Goal: Task Accomplishment & Management: Use online tool/utility

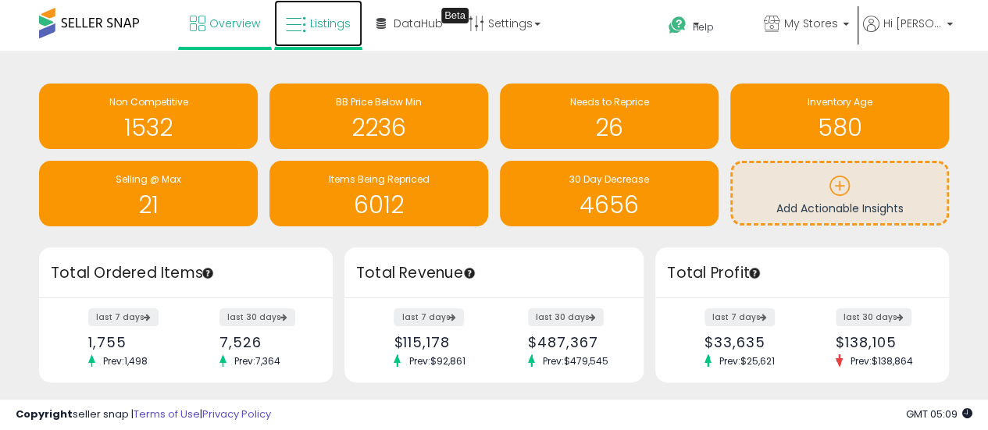
click at [312, 9] on link "Listings" at bounding box center [318, 23] width 88 height 47
click at [319, 28] on span "Listings" at bounding box center [330, 24] width 41 height 16
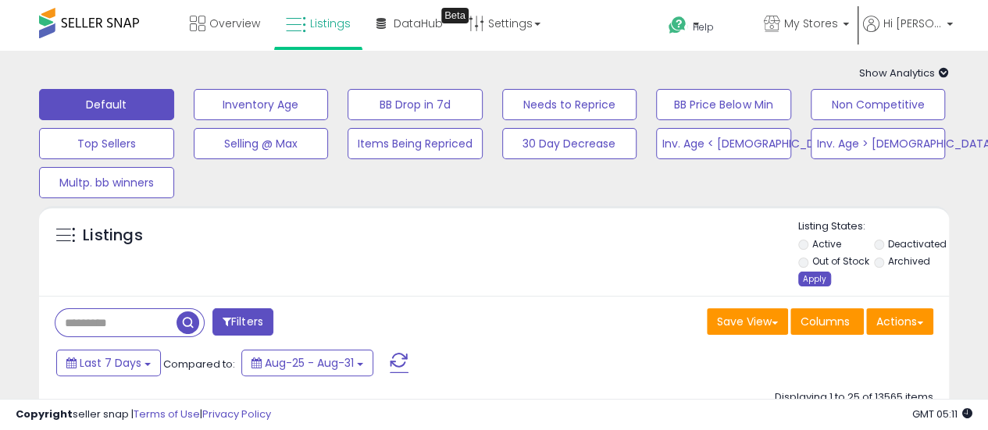
click at [808, 283] on div "Apply" at bounding box center [814, 279] width 33 height 15
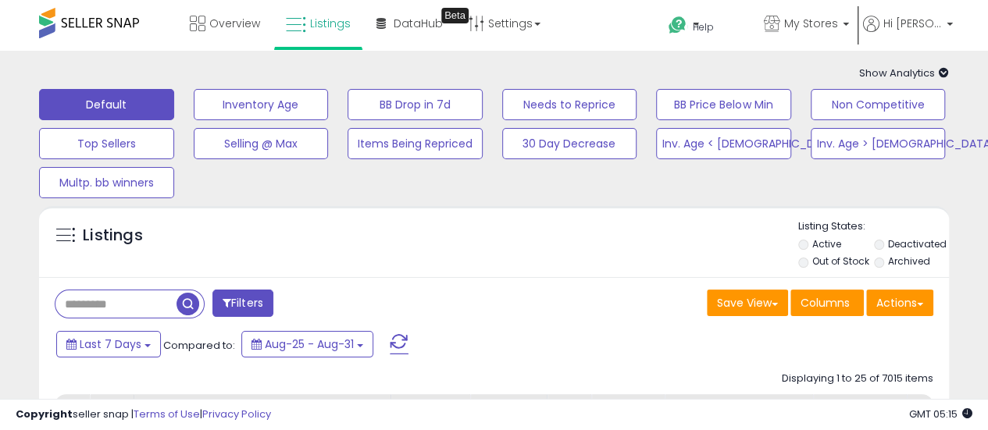
scroll to position [78, 0]
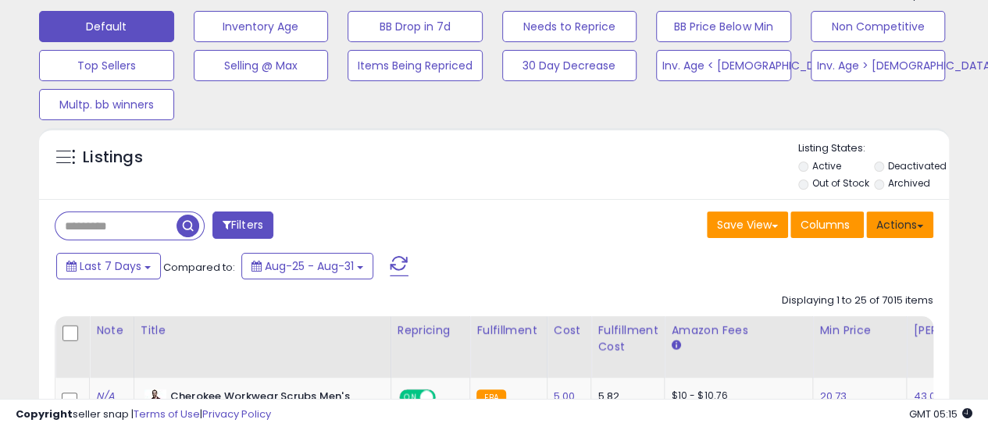
click at [928, 230] on button "Actions" at bounding box center [899, 225] width 67 height 27
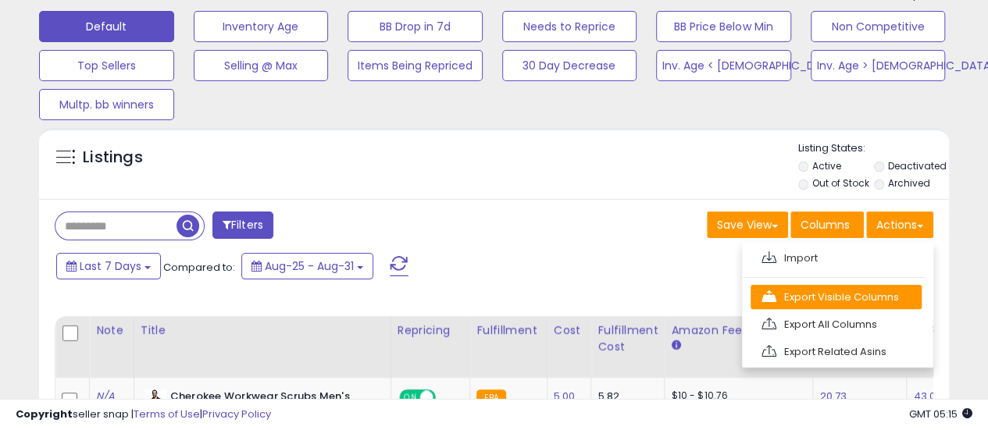
click at [853, 293] on link "Export Visible Columns" at bounding box center [835, 297] width 171 height 24
